Goal: Communication & Community: Share content

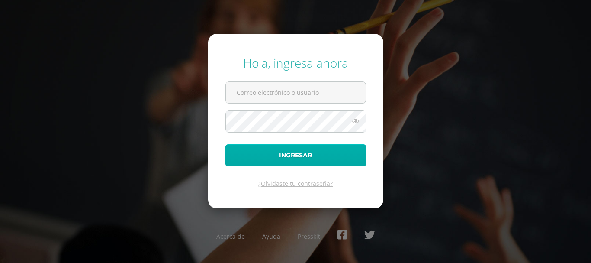
type input "[EMAIL_ADDRESS][DOMAIN_NAME]"
click at [321, 152] on button "Ingresar" at bounding box center [295, 155] width 141 height 22
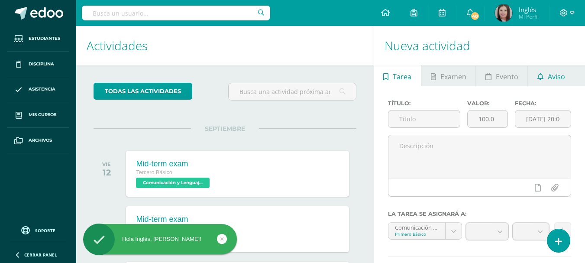
click at [567, 77] on link "Aviso" at bounding box center [550, 75] width 46 height 21
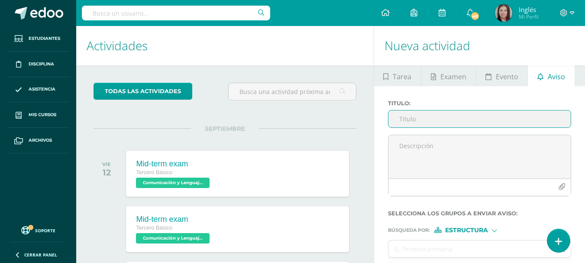
click at [440, 122] on input "Titulo :" at bounding box center [479, 118] width 182 height 17
type input "O"
type input "Platform RLP Learning Guide"
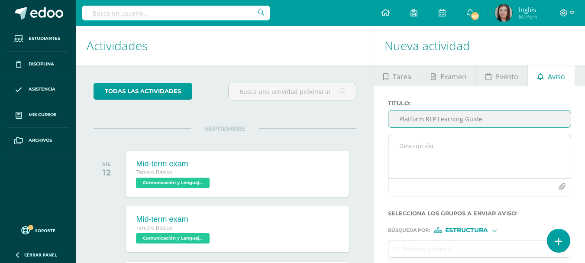
click at [424, 144] on textarea at bounding box center [479, 156] width 182 height 43
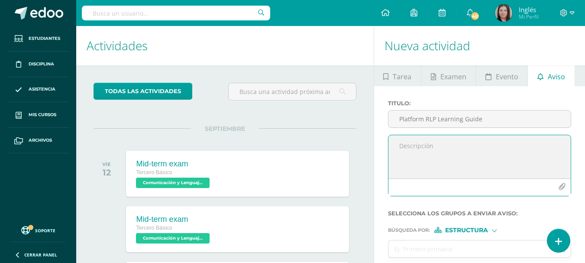
paste textarea "Learning Guide No. 2, U4, Miss [PERSON_NAME], Grammar practice Passive"
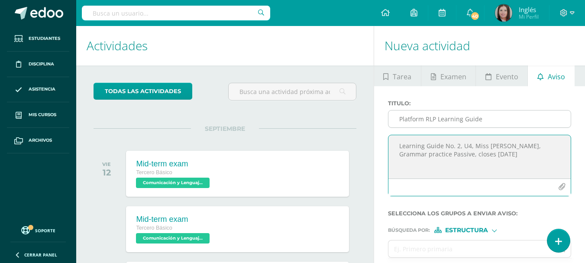
type textarea "Learning Guide No. 2, U4, Miss [PERSON_NAME], Grammar practice Passive, closes …"
click at [493, 117] on input "Platform RLP Learning Guide" at bounding box center [479, 118] width 182 height 17
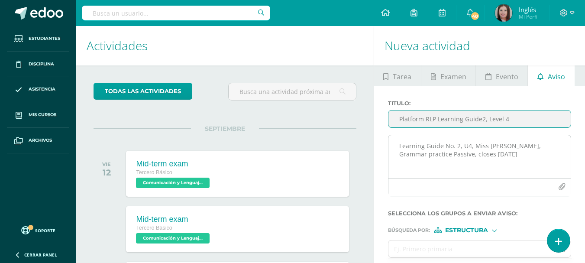
type input "Platform RLP Learning Guide2, Level 4"
click at [501, 151] on textarea "Learning Guide No. 2, U4, Miss [PERSON_NAME], Grammar practice Passive, closes …" at bounding box center [479, 156] width 182 height 43
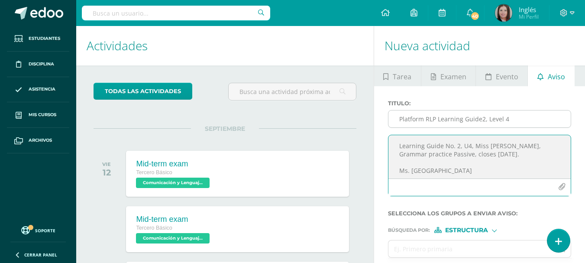
type textarea "Learning Guide No. 2, U4, Miss [PERSON_NAME], Grammar practice Passive, closes …"
click at [399, 119] on input "Platform RLP Learning Guide2, Level 4" at bounding box center [479, 118] width 182 height 17
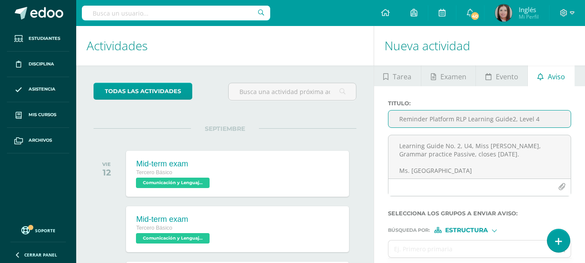
scroll to position [58, 0]
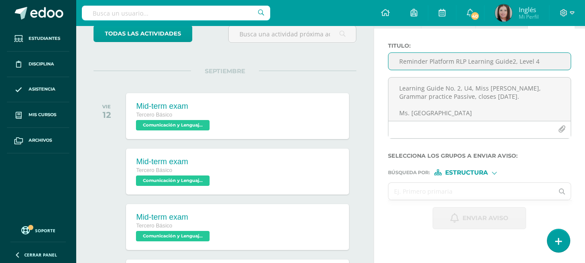
type input "Reminder Platform RLP Learning Guide2, Level 4"
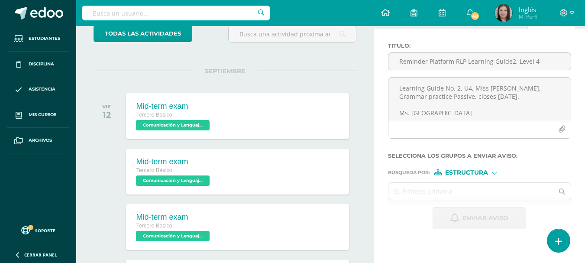
click at [411, 186] on input "text" at bounding box center [470, 191] width 165 height 17
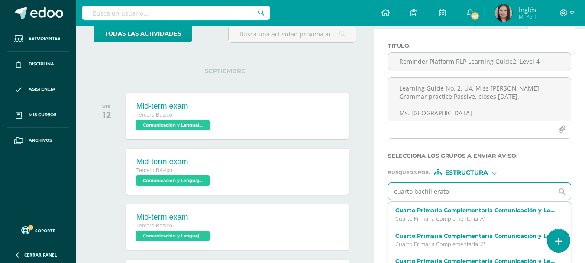
type input "cuarto bachillerato"
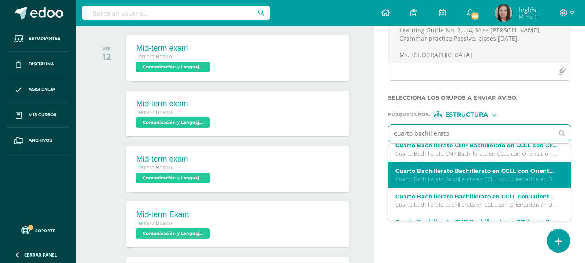
click at [525, 180] on p "Cuarto Bachillerato Bachillerato en CCLL con Orientación en Diseño Gráfico 'A'" at bounding box center [476, 178] width 162 height 7
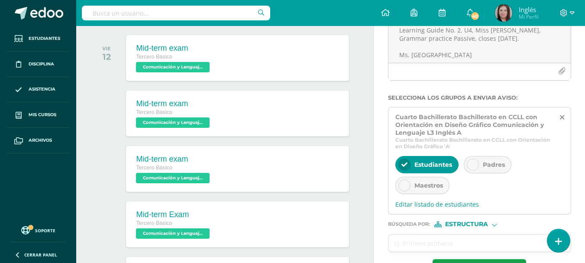
scroll to position [0, 0]
click at [561, 116] on icon at bounding box center [561, 117] width 4 height 7
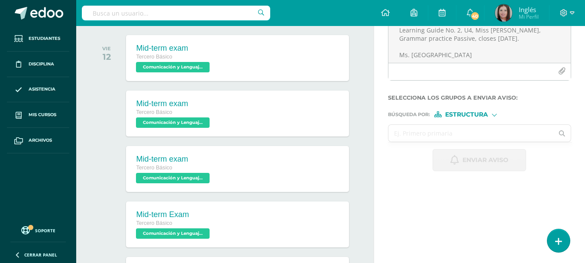
click at [453, 129] on input "text" at bounding box center [470, 133] width 165 height 17
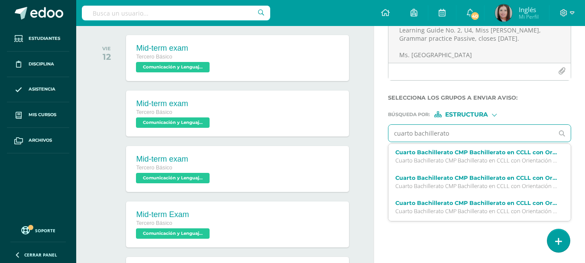
type input "cuarto bachillerato"
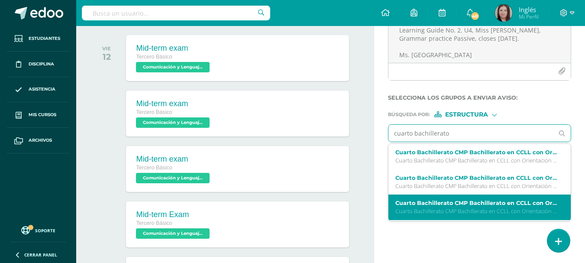
scroll to position [58, 0]
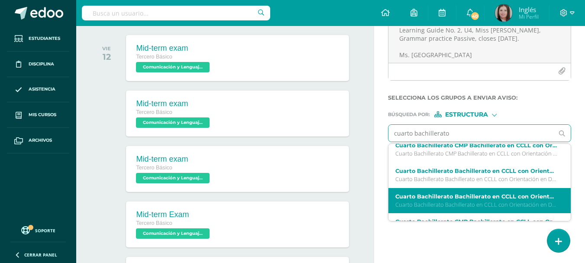
click at [468, 198] on label "Cuarto Bachillerato Bachillerato en CCLL con Orientación en Diseño Gráfico Comu…" at bounding box center [476, 196] width 162 height 6
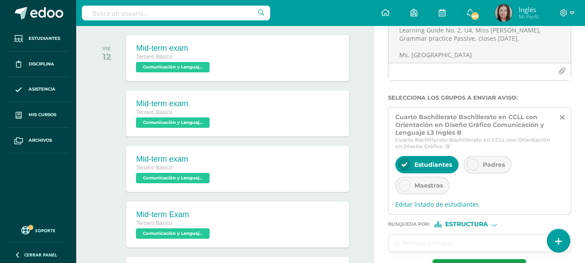
click at [474, 165] on icon at bounding box center [472, 164] width 6 height 6
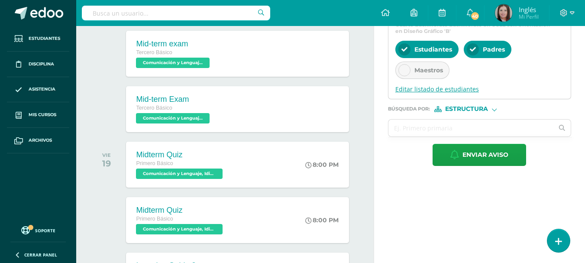
click at [428, 91] on span "Editar listado de estudiantes" at bounding box center [479, 89] width 168 height 8
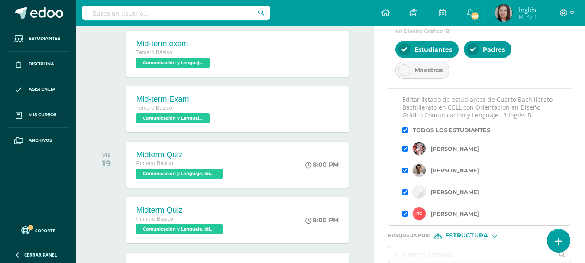
click at [405, 133] on input "checkbox" at bounding box center [405, 130] width 6 height 6
click at [405, 151] on input "checkbox" at bounding box center [405, 149] width 6 height 6
click at [405, 173] on input "checkbox" at bounding box center [405, 170] width 6 height 6
click at [404, 195] on input "checkbox" at bounding box center [405, 192] width 6 height 6
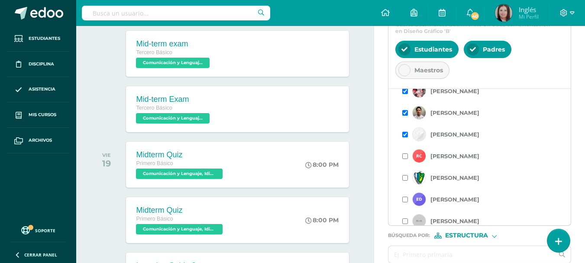
click at [406, 159] on input "checkbox" at bounding box center [405, 156] width 6 height 6
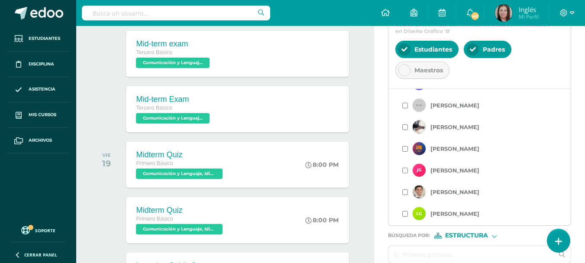
scroll to position [116, 0]
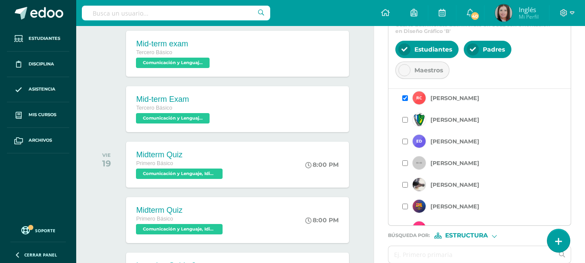
click at [405, 122] on input "checkbox" at bounding box center [405, 120] width 6 height 6
click at [404, 144] on input "checkbox" at bounding box center [405, 141] width 6 height 6
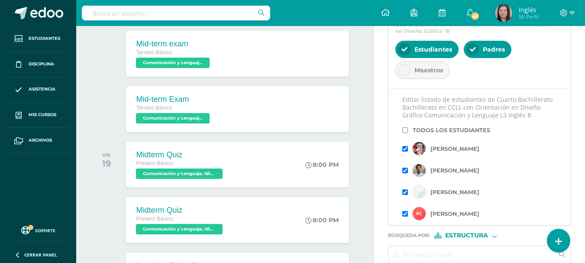
scroll to position [173, 0]
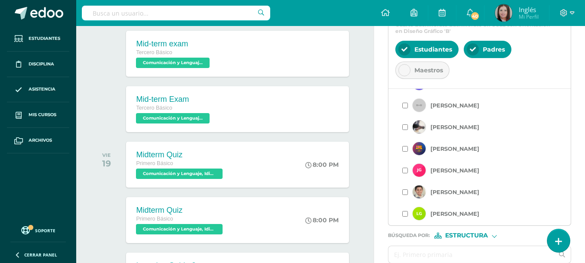
click at [406, 108] on input "checkbox" at bounding box center [405, 106] width 6 height 6
click at [403, 151] on input "checkbox" at bounding box center [405, 149] width 6 height 6
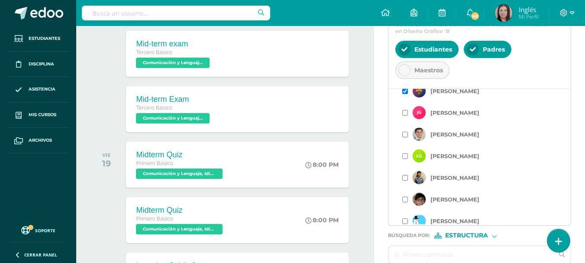
click at [406, 159] on input "checkbox" at bounding box center [405, 156] width 6 height 6
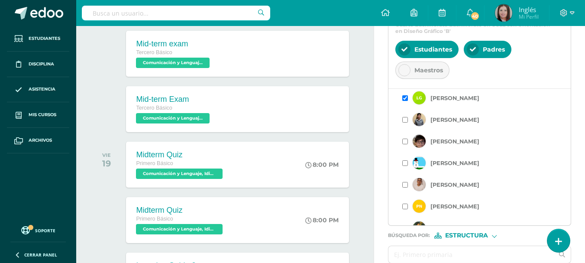
click at [406, 166] on input "checkbox" at bounding box center [405, 163] width 6 height 6
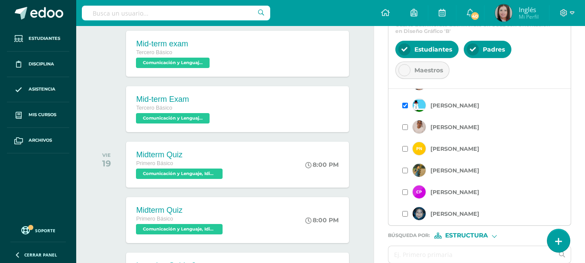
click at [406, 130] on input "checkbox" at bounding box center [405, 127] width 6 height 6
click at [405, 151] on input "checkbox" at bounding box center [405, 149] width 6 height 6
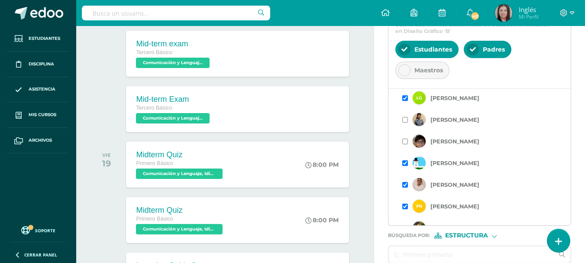
scroll to position [404, 0]
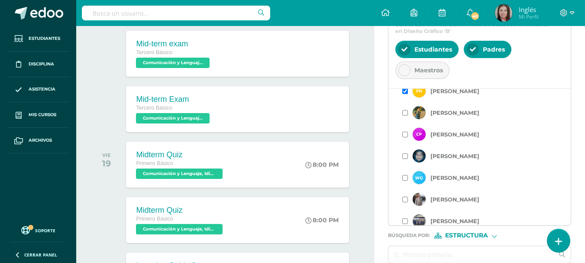
click at [404, 116] on input "checkbox" at bounding box center [405, 113] width 6 height 6
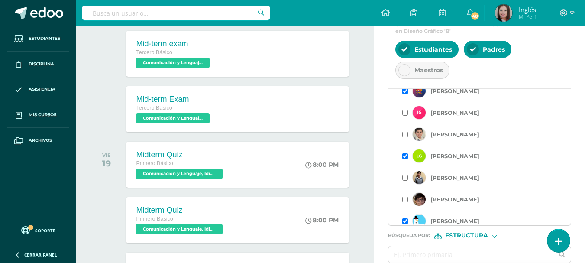
scroll to position [346, 0]
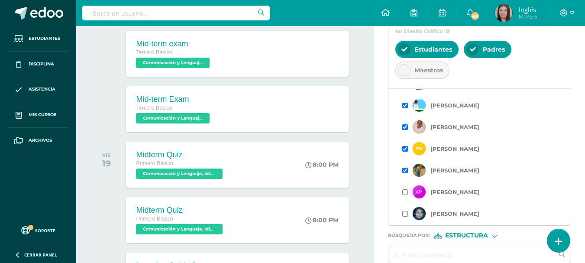
click at [405, 195] on input "checkbox" at bounding box center [405, 192] width 6 height 6
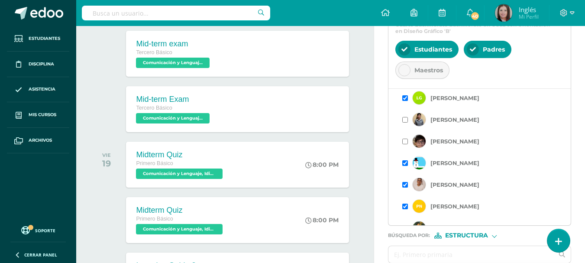
scroll to position [404, 0]
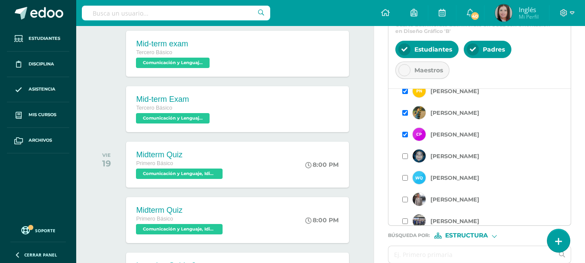
click at [405, 159] on input "checkbox" at bounding box center [405, 156] width 6 height 6
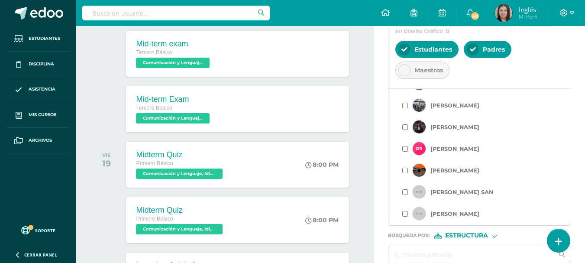
scroll to position [577, 0]
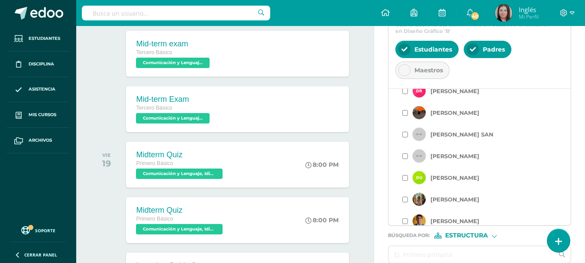
click at [405, 180] on input "checkbox" at bounding box center [405, 178] width 6 height 6
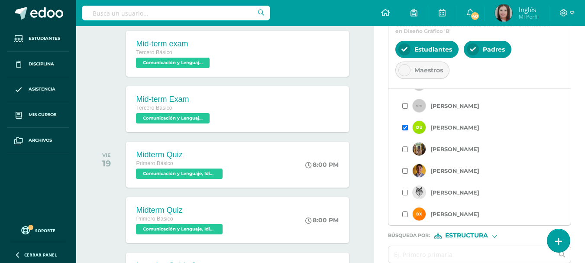
scroll to position [346, 0]
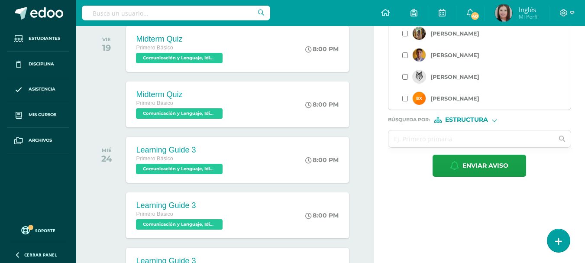
click at [453, 116] on div "Búsqueda por : Estructura Estructura Persona" at bounding box center [479, 116] width 183 height 13
click at [453, 119] on span "Estructura" at bounding box center [466, 119] width 43 height 5
click at [452, 139] on label "Persona" at bounding box center [468, 142] width 59 height 6
click at [426, 142] on input "text" at bounding box center [470, 138] width 165 height 17
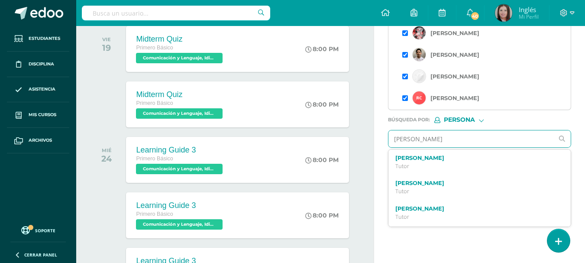
type input "[PERSON_NAME]"
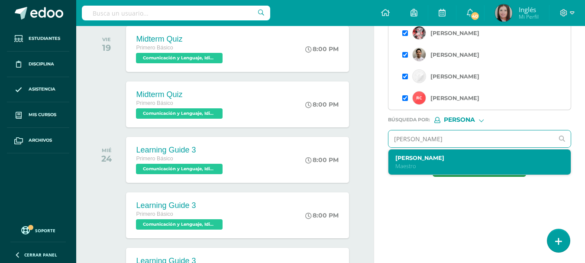
click at [437, 159] on label "[PERSON_NAME]" at bounding box center [476, 157] width 162 height 6
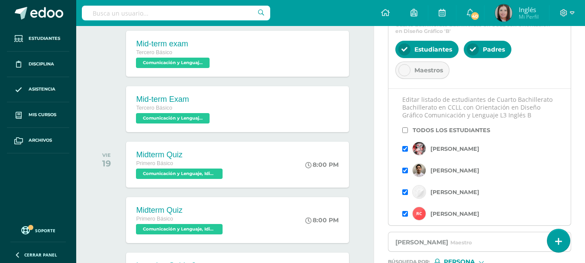
scroll to position [404, 0]
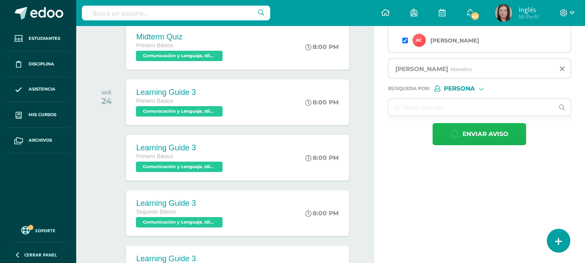
click at [460, 135] on button "Enviar aviso" at bounding box center [478, 134] width 93 height 22
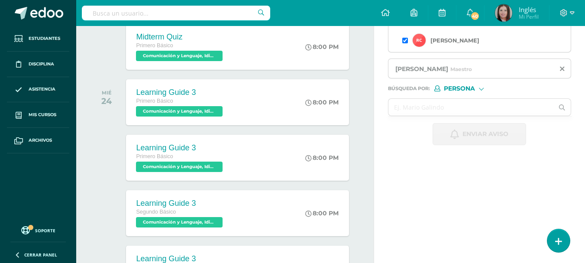
scroll to position [0, 0]
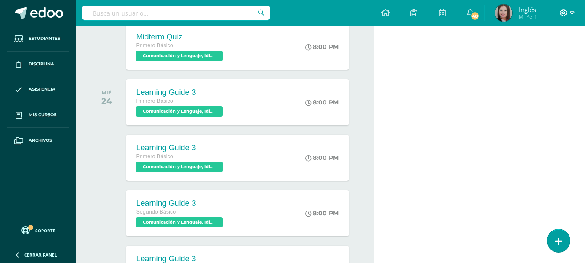
click at [569, 13] on span at bounding box center [566, 13] width 15 height 10
click at [547, 58] on span "Cerrar sesión" at bounding box center [544, 59] width 39 height 8
